Goal: Transaction & Acquisition: Subscribe to service/newsletter

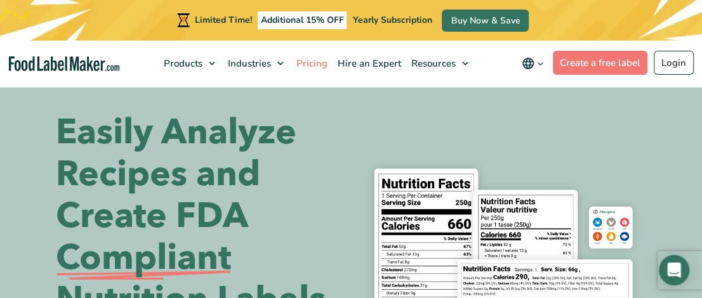
click at [307, 62] on span "Pricing" at bounding box center [311, 63] width 36 height 13
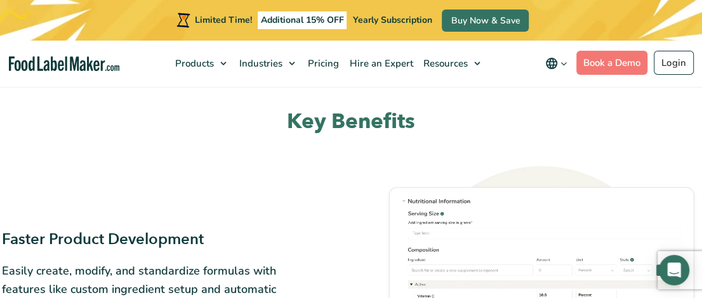
scroll to position [571, 0]
